Goal: Information Seeking & Learning: Learn about a topic

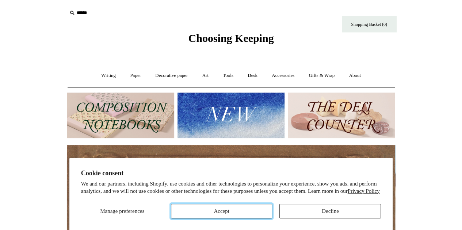
click at [226, 213] on button "Accept" at bounding box center [221, 211] width 101 height 15
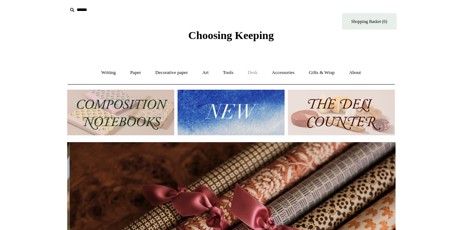
scroll to position [0, 655]
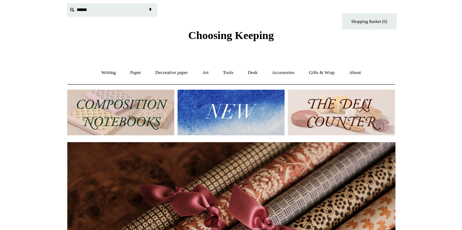
click at [81, 10] on input "text" at bounding box center [112, 9] width 90 height 13
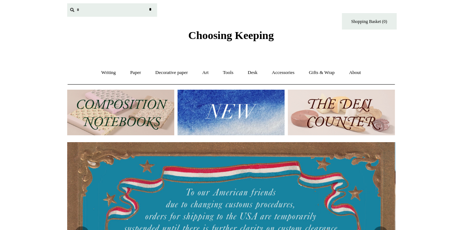
scroll to position [0, 0]
type input "*********"
click at [147, 3] on input "*" at bounding box center [150, 9] width 7 height 13
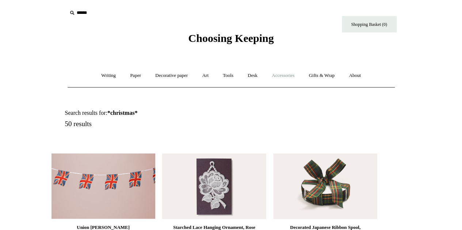
click at [286, 78] on link "Accessories +" at bounding box center [283, 75] width 36 height 19
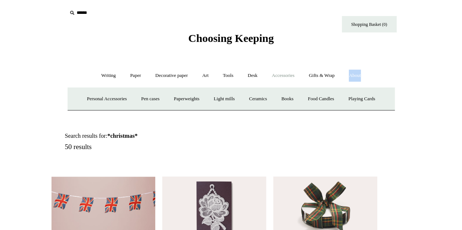
drag, startPoint x: 387, startPoint y: 55, endPoint x: 356, endPoint y: 76, distance: 37.5
click at [356, 76] on link "About +" at bounding box center [354, 75] width 25 height 19
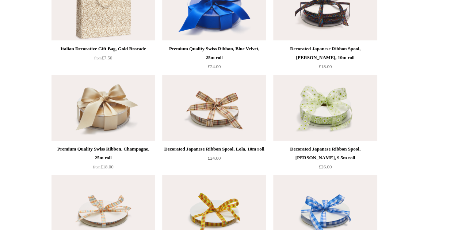
scroll to position [1106, 0]
